Goal: Information Seeking & Learning: Find specific page/section

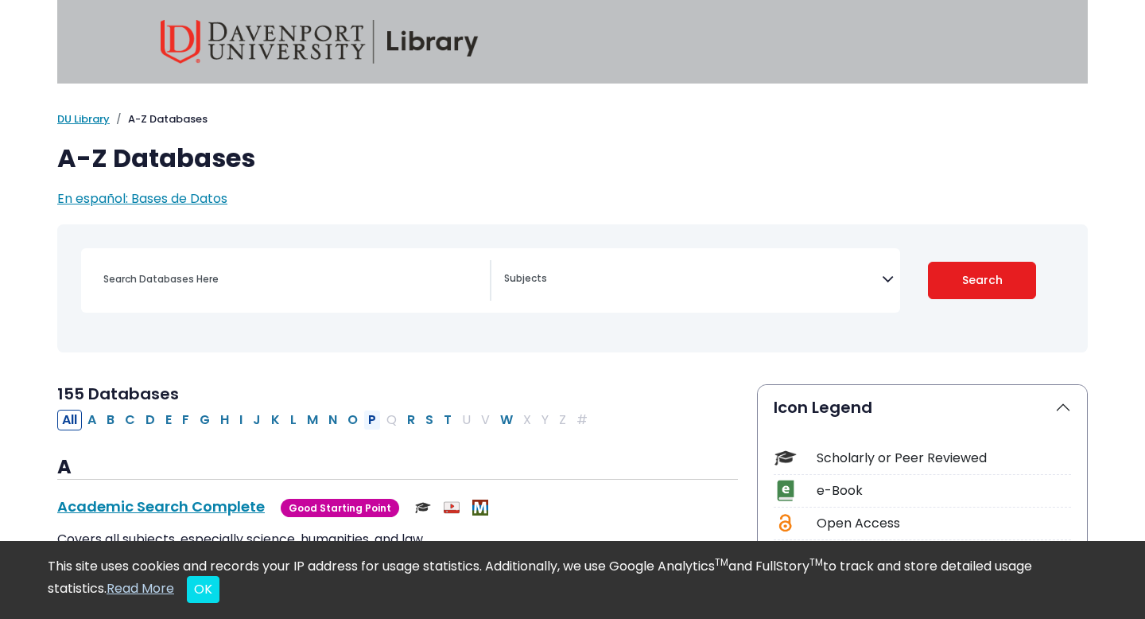
click at [369, 416] on button "P" at bounding box center [371, 420] width 17 height 21
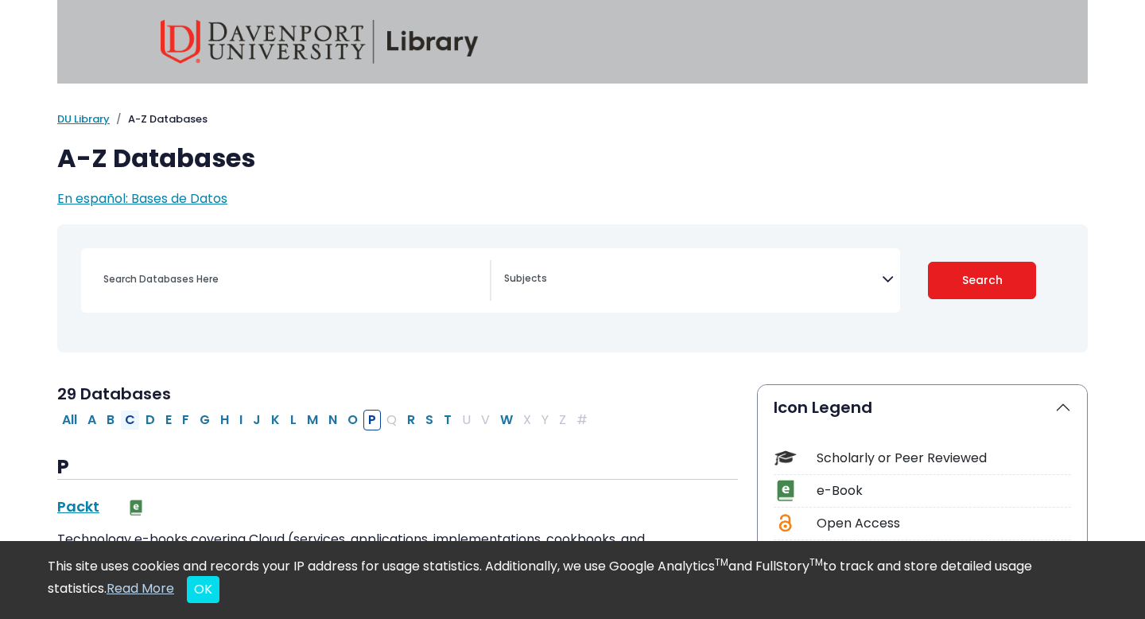
click at [127, 422] on button "C" at bounding box center [130, 420] width 20 height 21
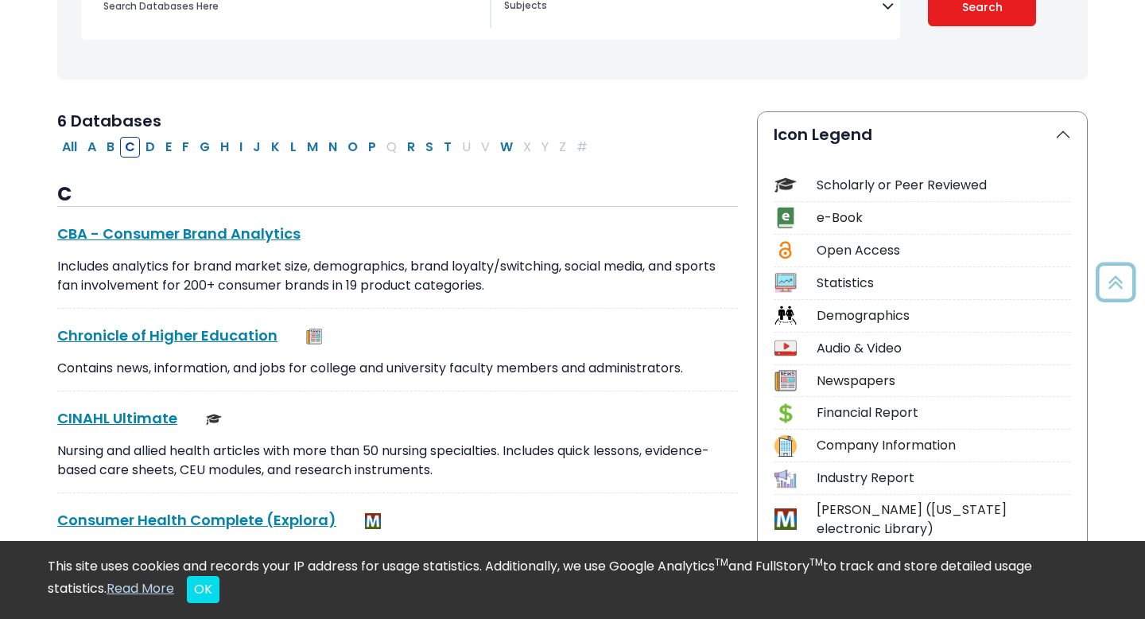
scroll to position [275, 0]
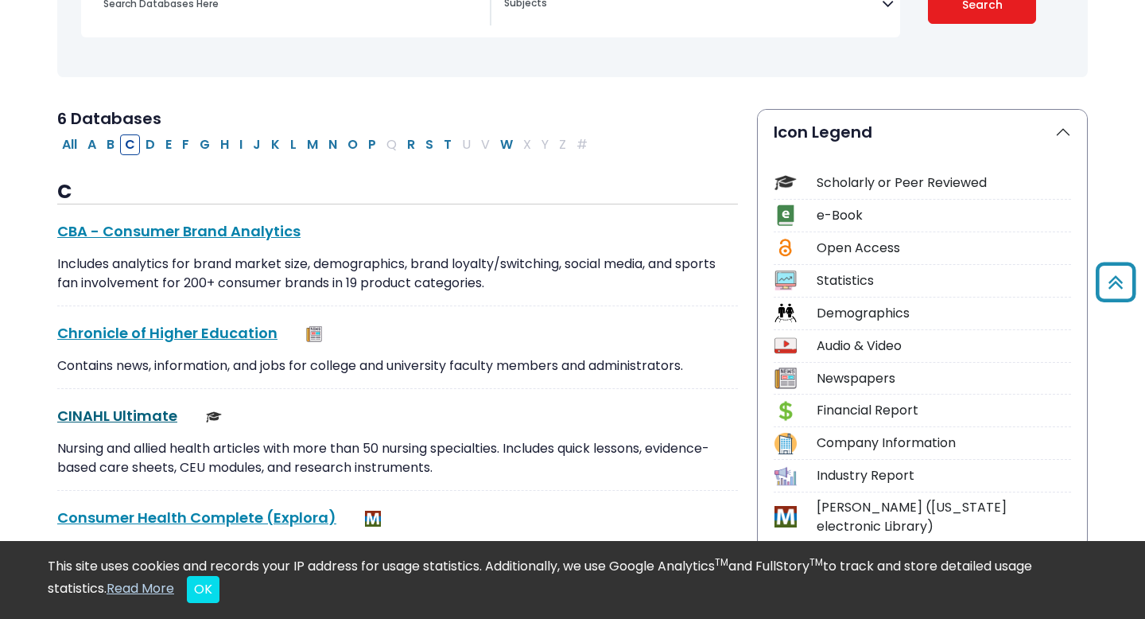
click at [111, 416] on link "CINAHL Ultimate This link opens in a new window" at bounding box center [117, 416] width 120 height 20
click at [373, 147] on button "P" at bounding box center [371, 144] width 17 height 21
select select "Database Subject Filter"
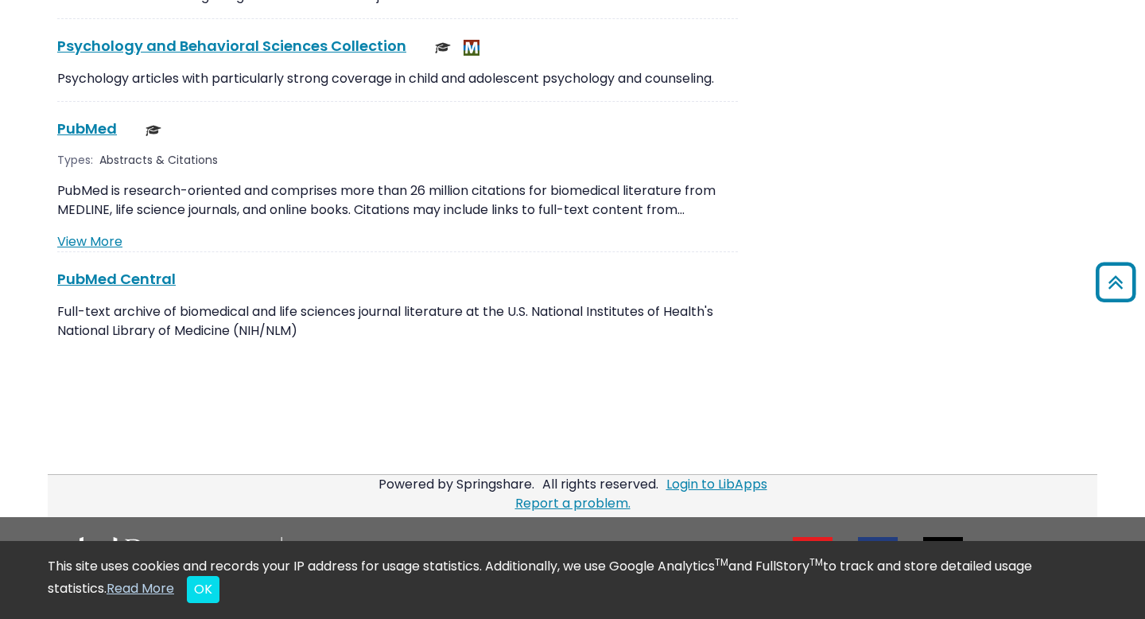
scroll to position [2895, 0]
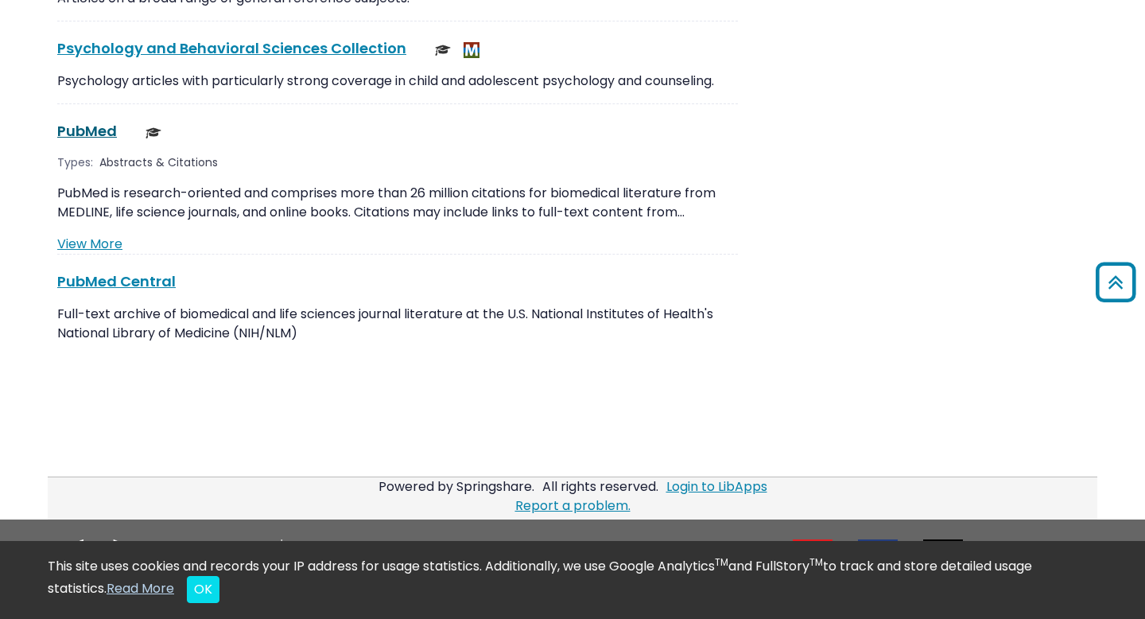
click at [80, 121] on link "PubMed This link opens in a new window" at bounding box center [87, 131] width 60 height 20
